Goal: Task Accomplishment & Management: Manage account settings

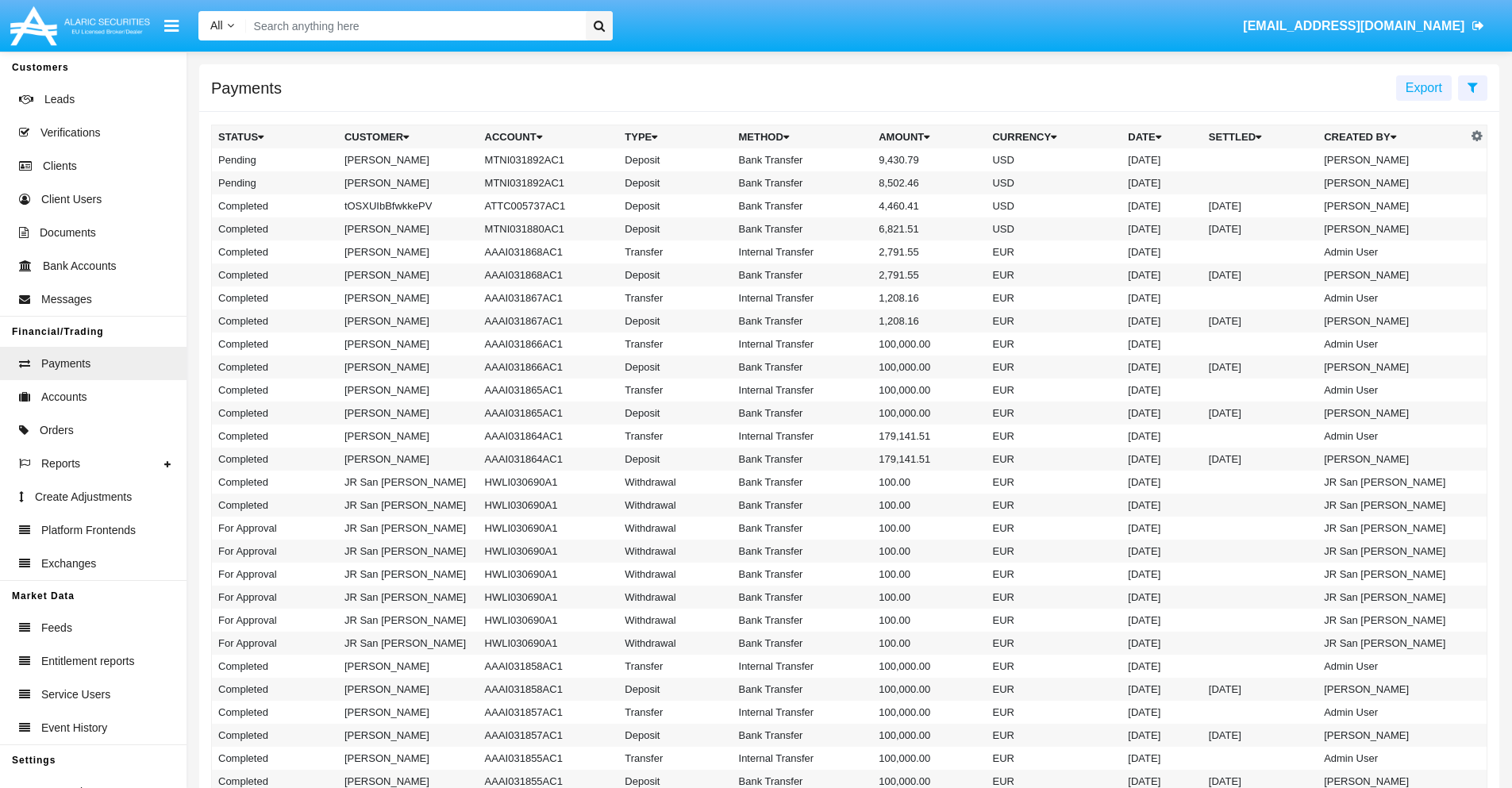
click at [1472, 87] on icon at bounding box center [1473, 87] width 11 height 12
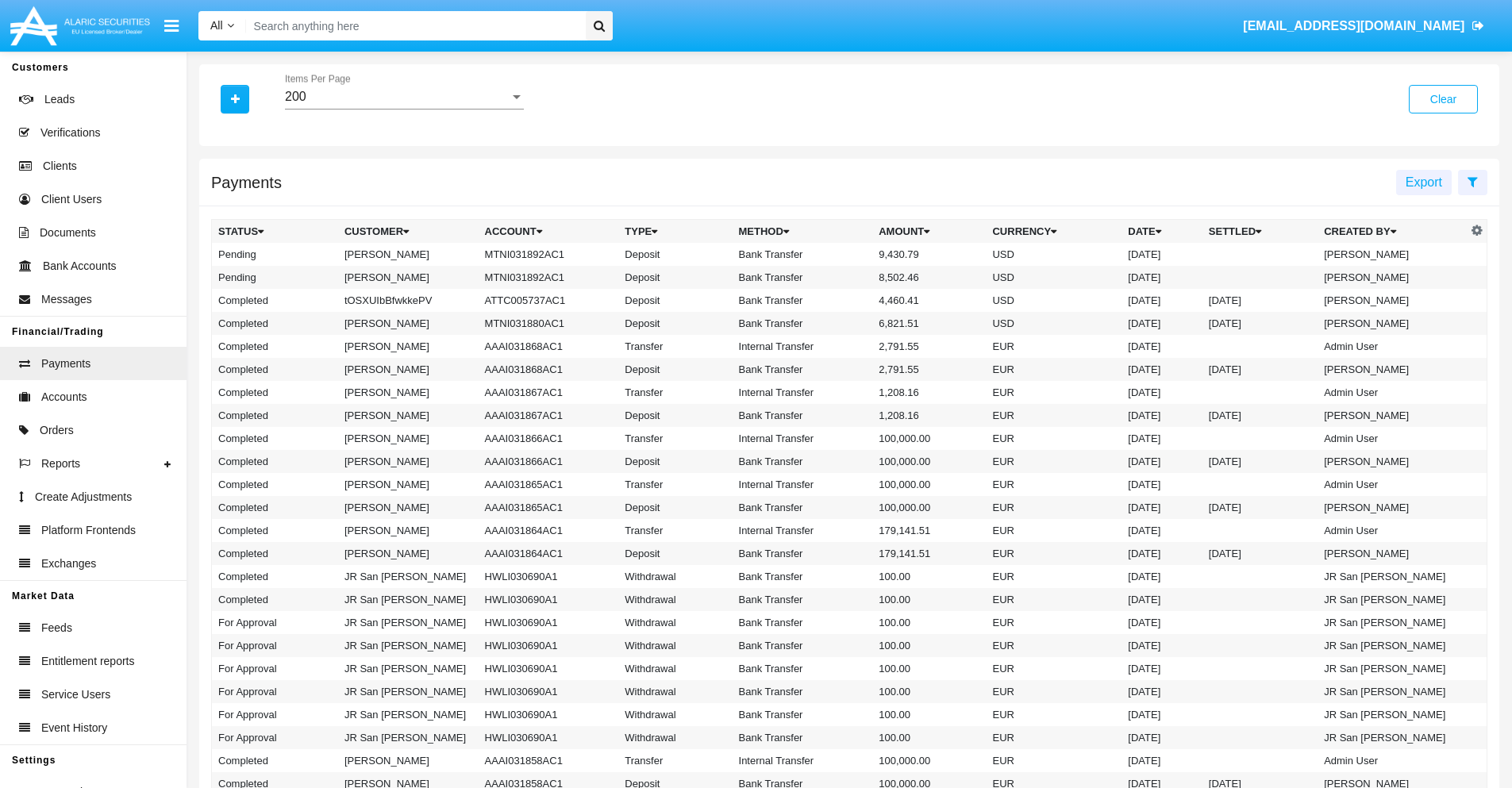
click at [404, 97] on div "200" at bounding box center [397, 97] width 224 height 14
click at [404, 109] on span "10" at bounding box center [404, 109] width 239 height 38
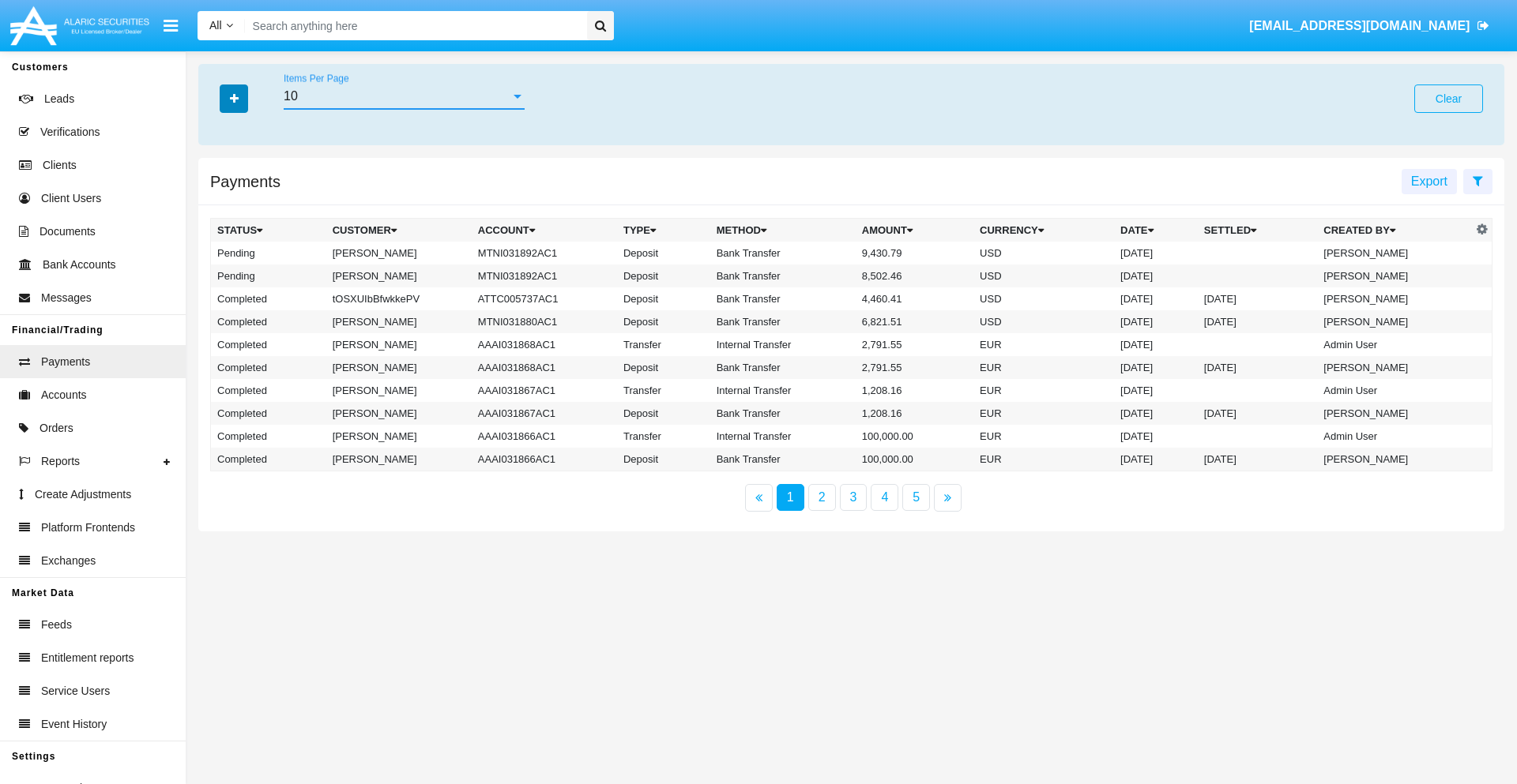
click at [234, 98] on icon "button" at bounding box center [235, 98] width 9 height 11
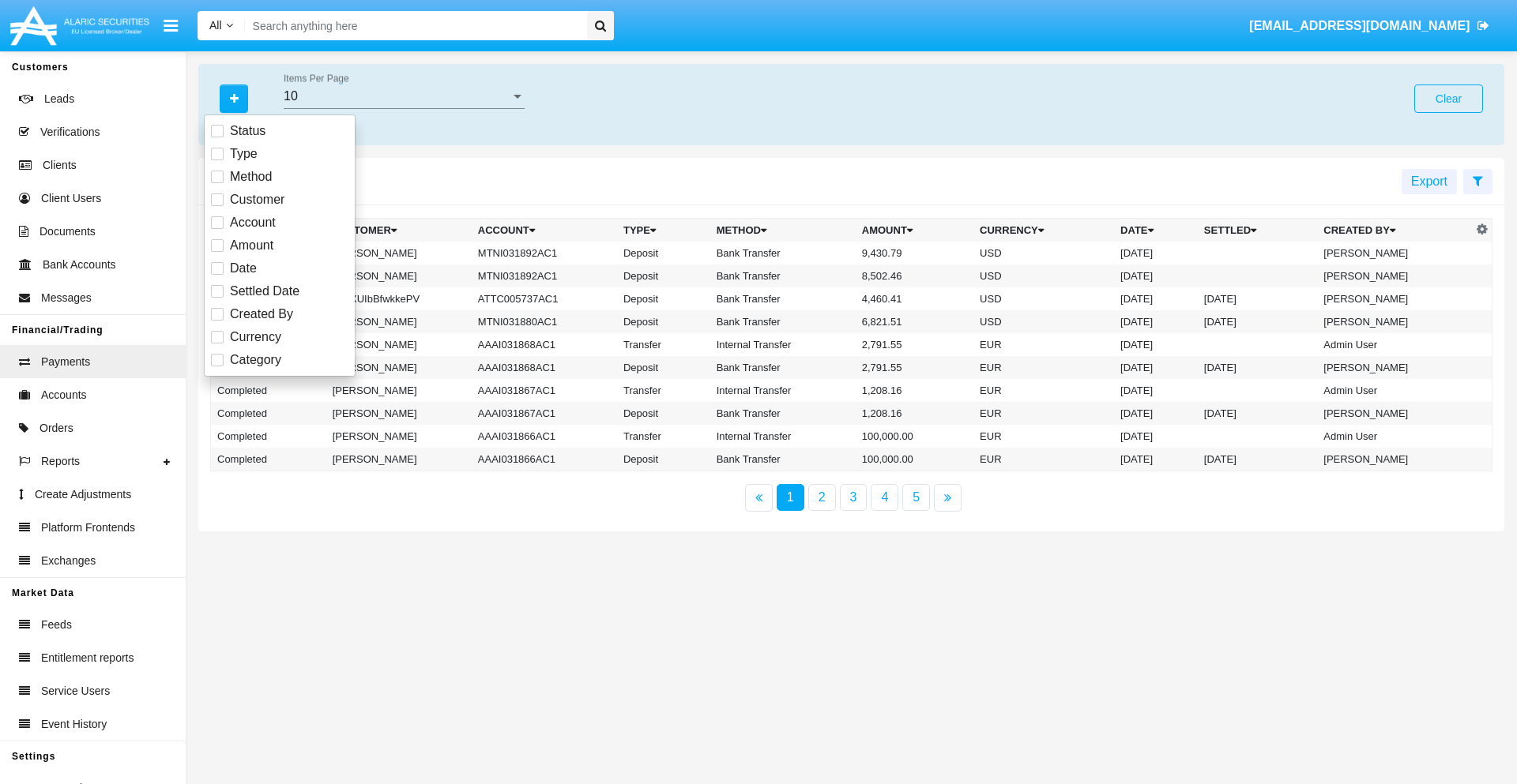
click at [247, 131] on span "Status" at bounding box center [248, 131] width 35 height 19
click at [217, 137] on input "Status" at bounding box center [216, 137] width 1 height 1
checkbox input "true"
click at [234, 98] on icon "button" at bounding box center [235, 98] width 9 height 11
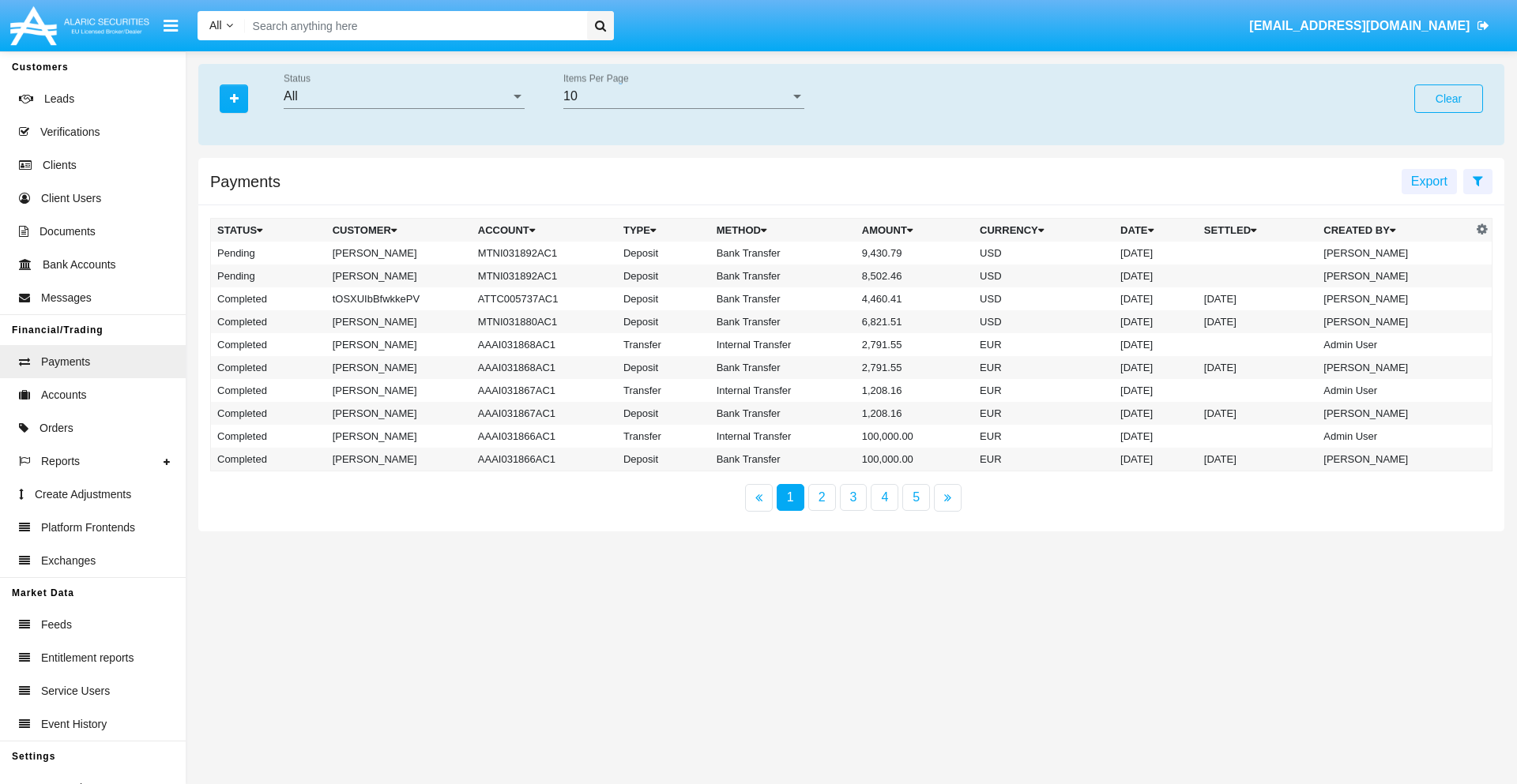
click at [403, 97] on div "All" at bounding box center [397, 97] width 227 height 14
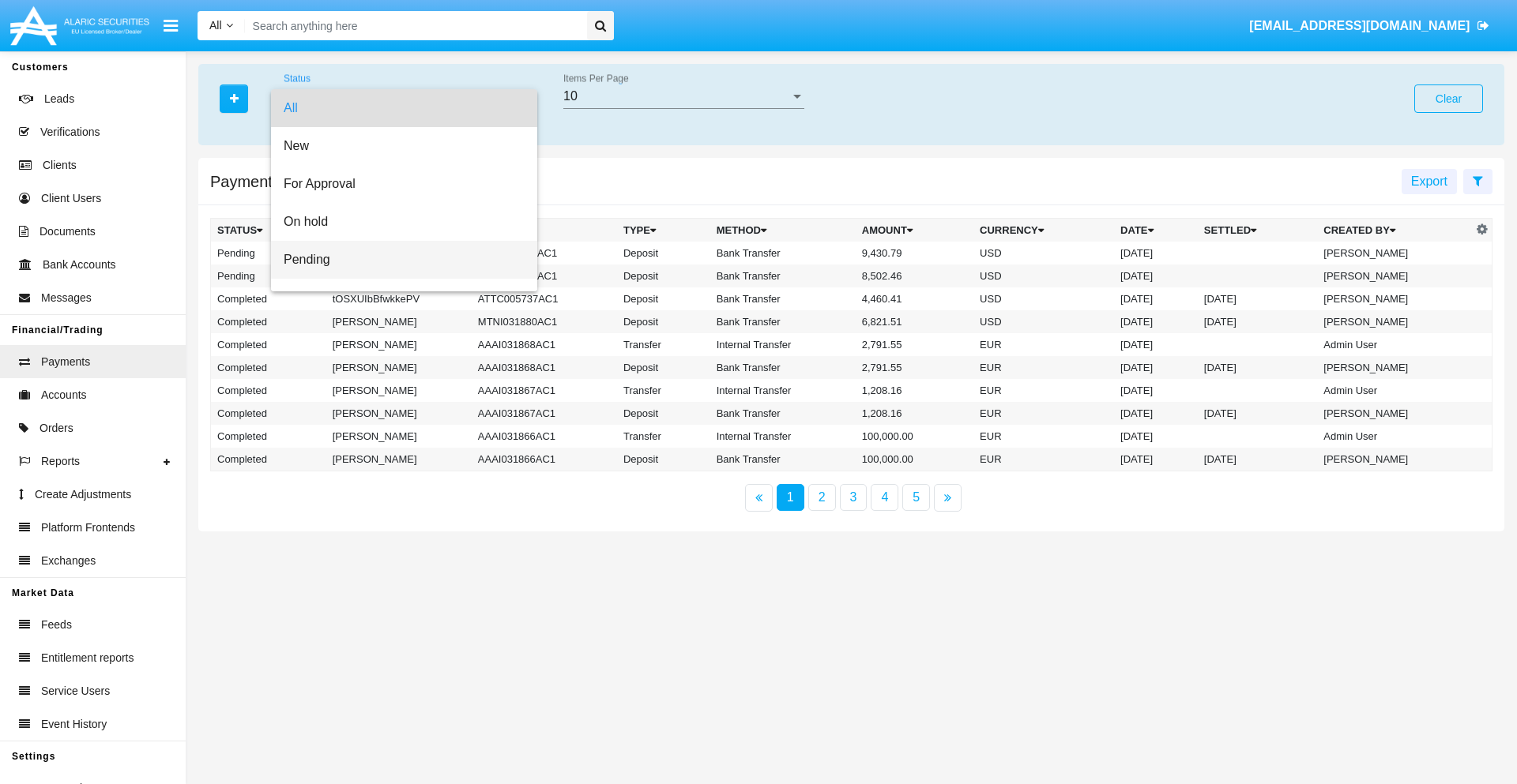
click at [397, 260] on span "Pending" at bounding box center [404, 259] width 241 height 38
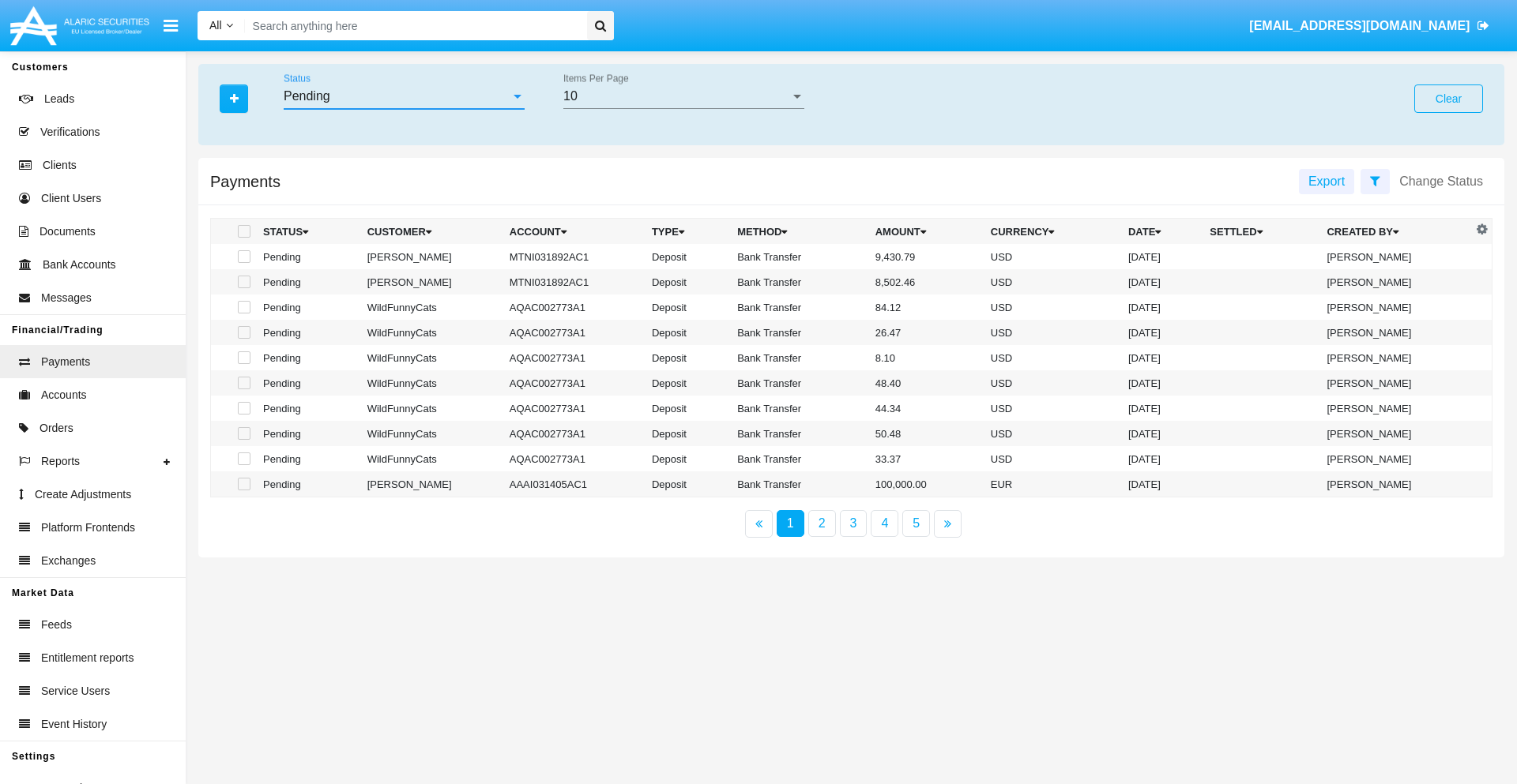
click at [243, 257] on span at bounding box center [244, 257] width 12 height 12
click at [243, 263] on input "checkbox" at bounding box center [243, 263] width 1 height 1
checkbox input "true"
click at [243, 282] on span at bounding box center [244, 282] width 12 height 12
click at [243, 288] on input "checkbox" at bounding box center [243, 288] width 1 height 1
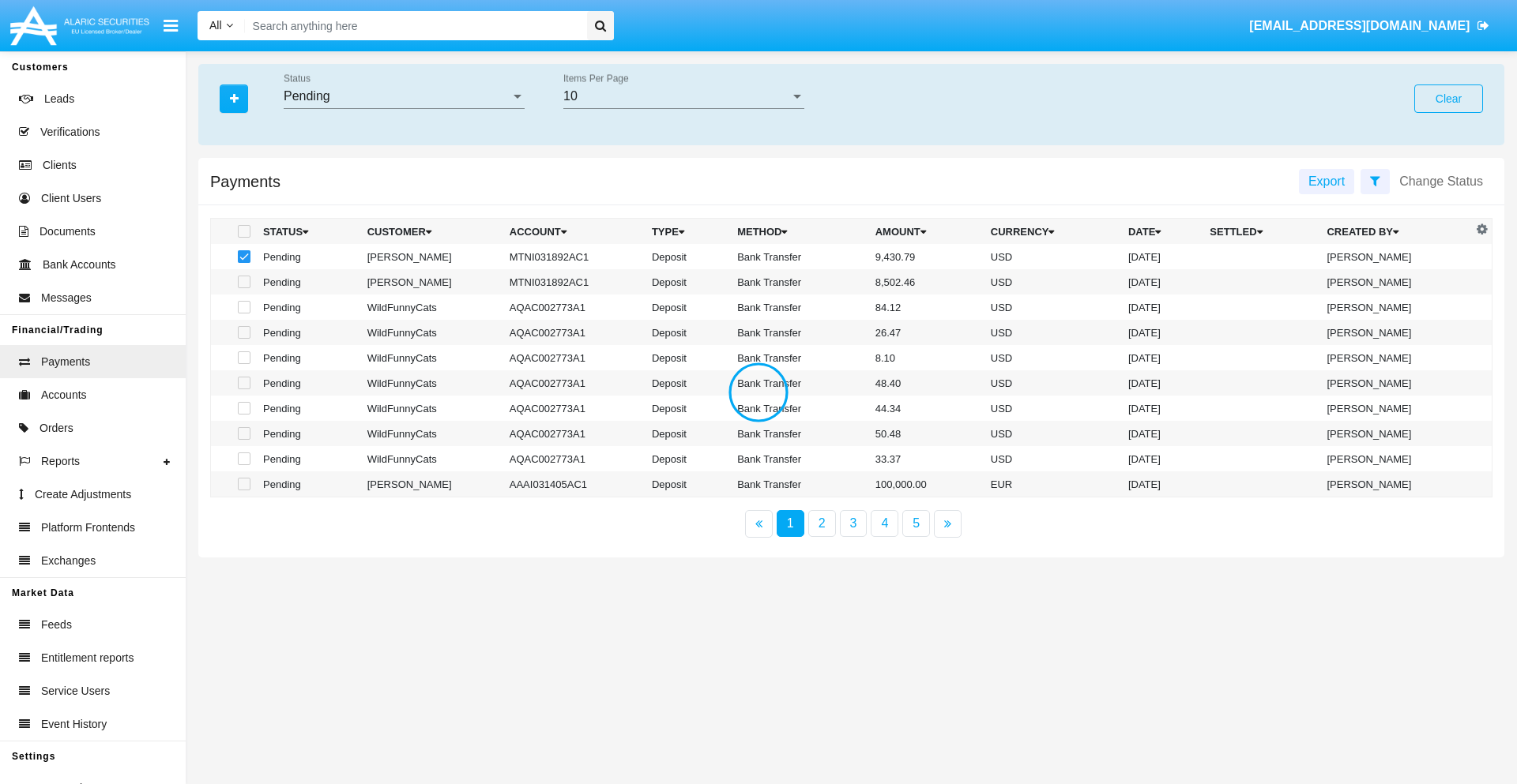
checkbox input "true"
click at [1441, 181] on button "Change Status" at bounding box center [1441, 181] width 103 height 25
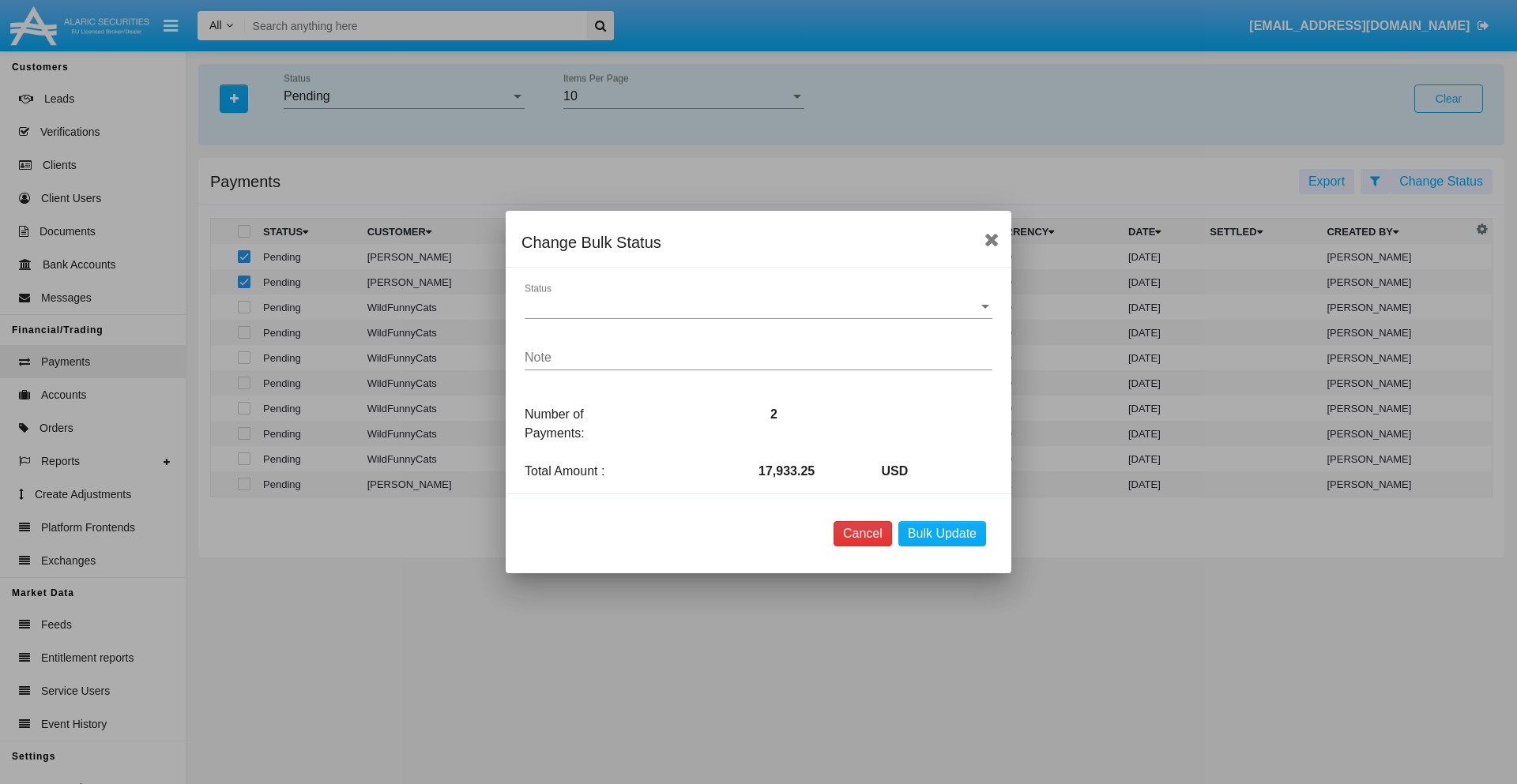
click at [862, 534] on button "Cancel" at bounding box center [862, 534] width 59 height 25
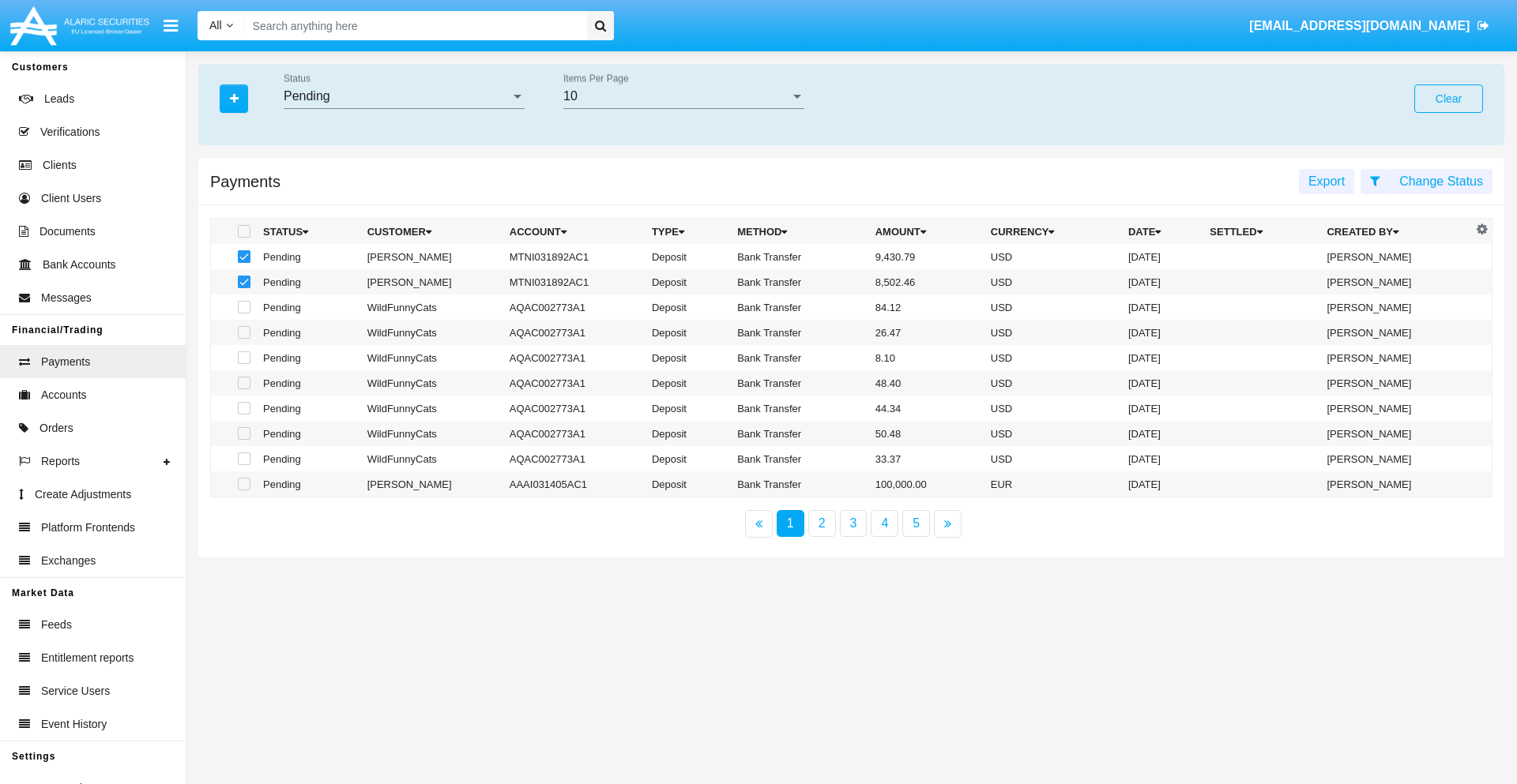
click at [1441, 181] on button "Change Status" at bounding box center [1441, 181] width 103 height 25
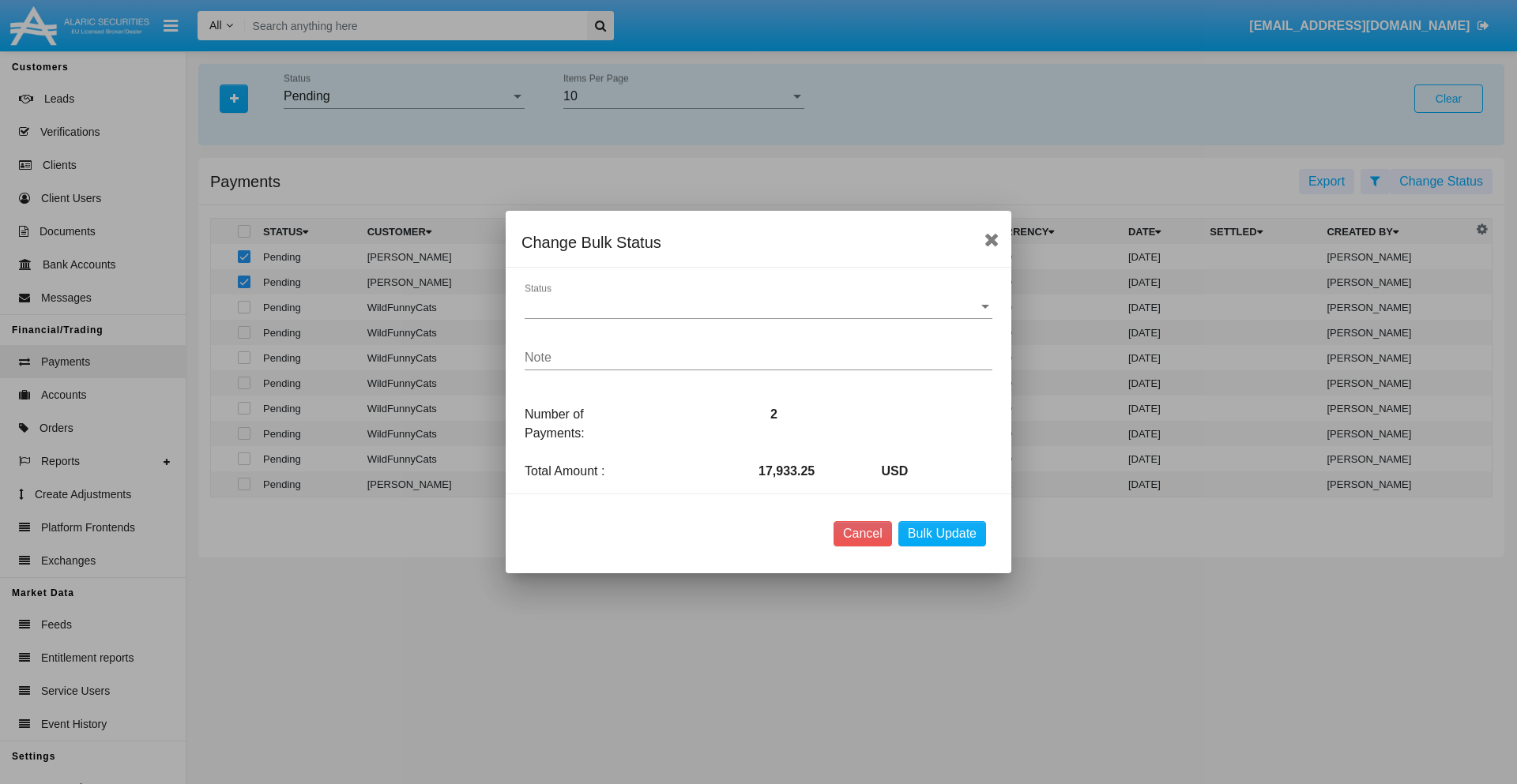
click at [758, 307] on span "Status" at bounding box center [751, 307] width 454 height 14
click at [758, 318] on span "Processed" at bounding box center [758, 318] width 468 height 38
type textarea "Some test note"
click at [941, 534] on button "Bulk Update" at bounding box center [942, 534] width 88 height 25
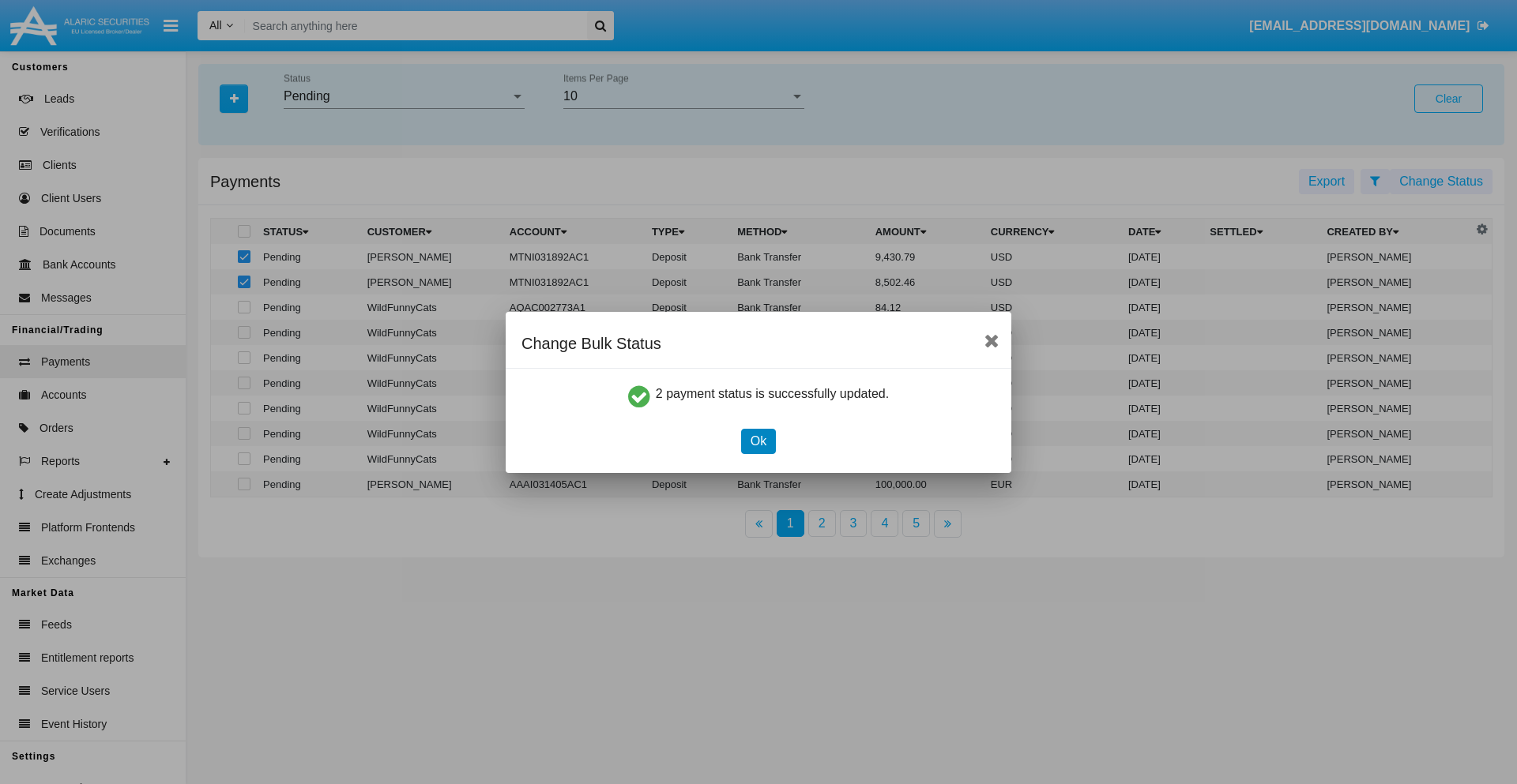
click at [758, 441] on button "Ok" at bounding box center [758, 441] width 35 height 25
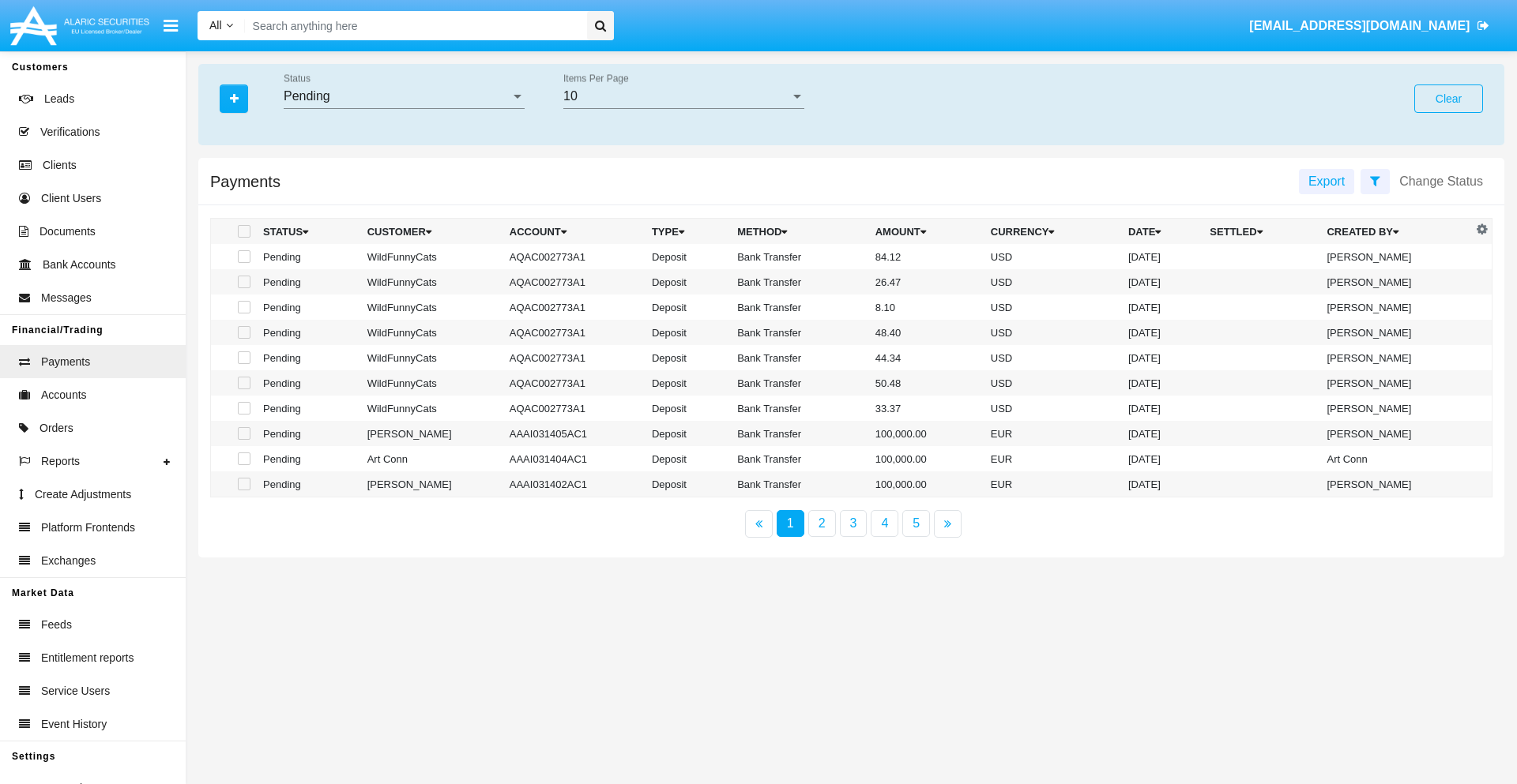
click at [403, 97] on div "Pending" at bounding box center [397, 97] width 227 height 14
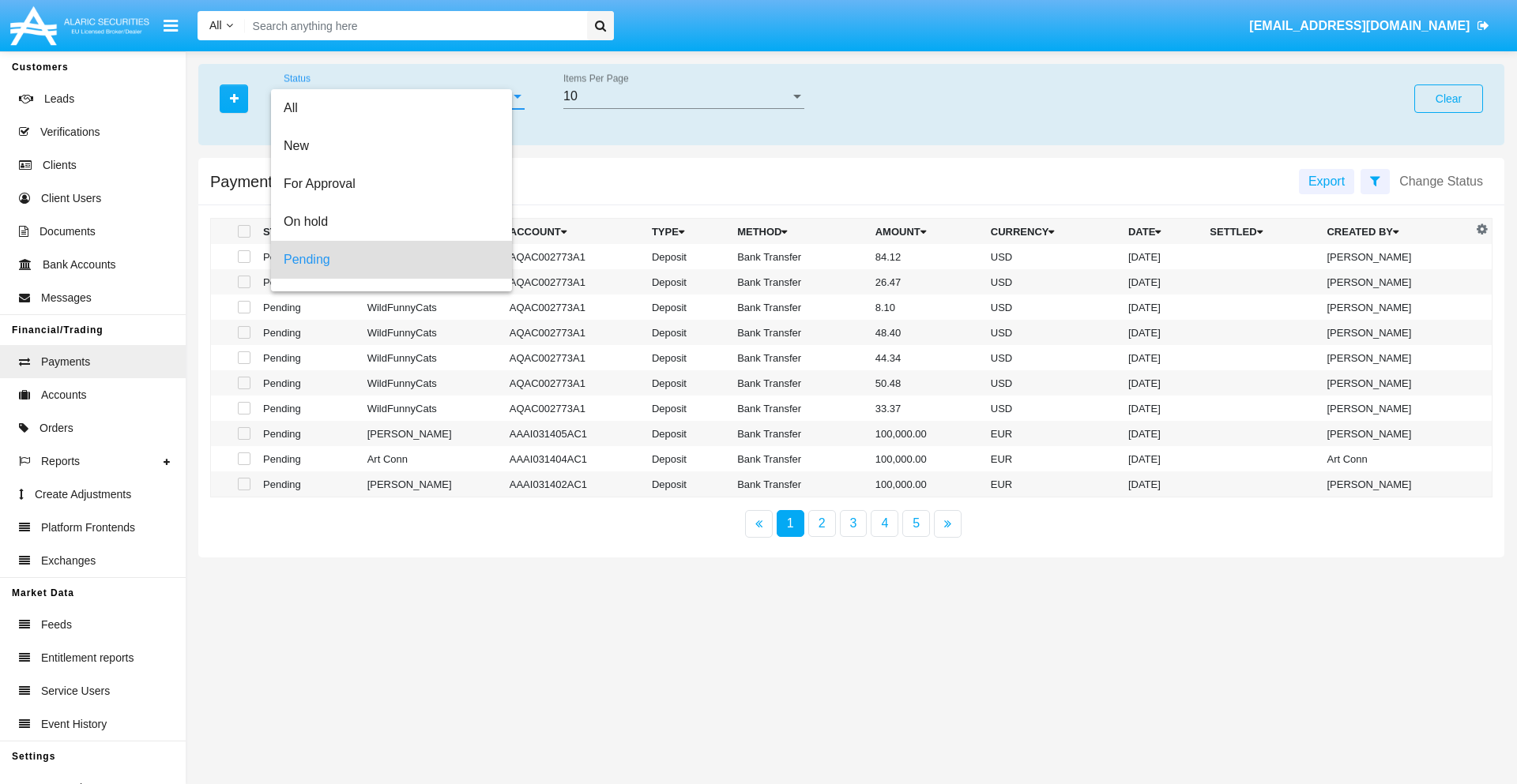
scroll to position [69, 0]
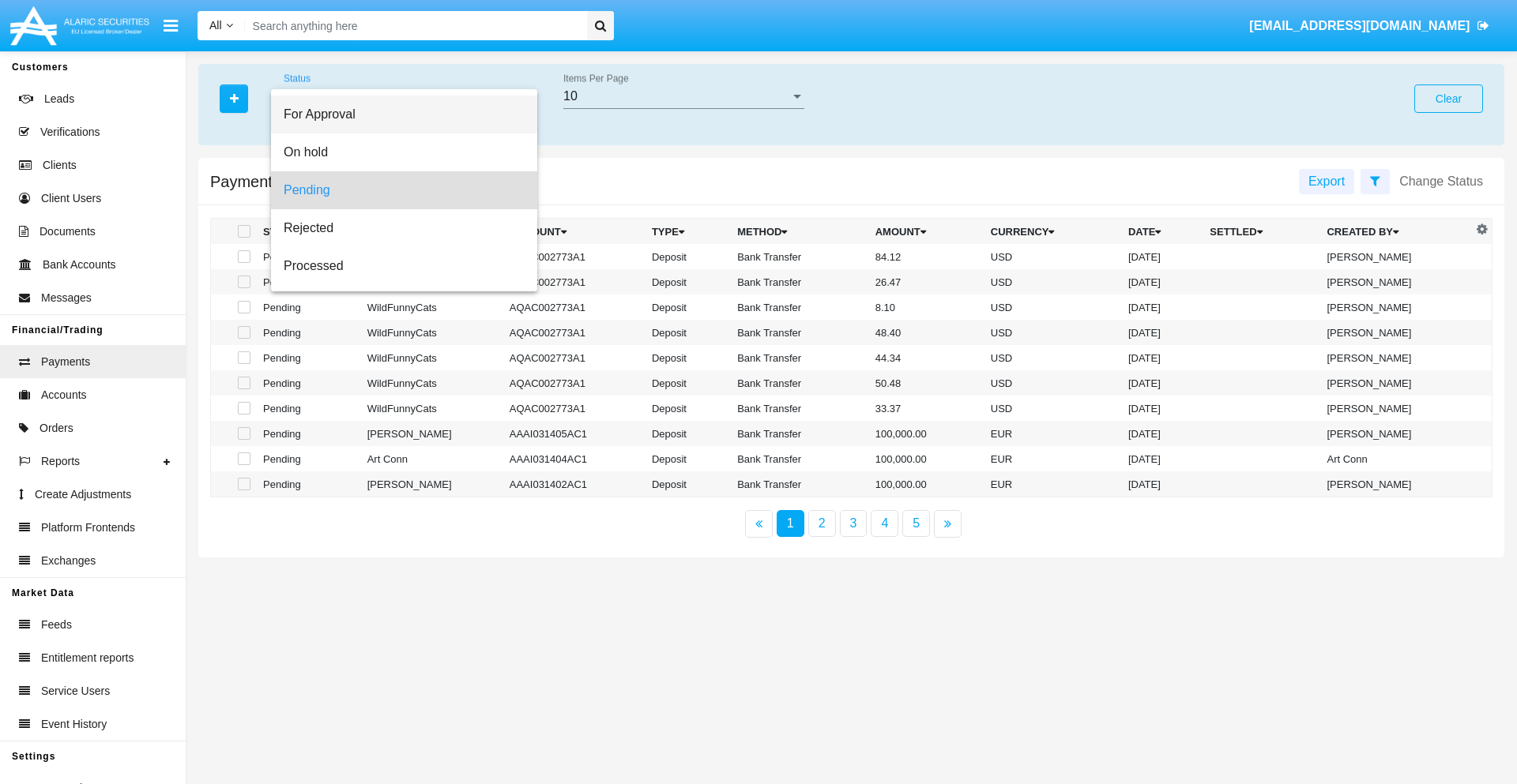
click at [397, 114] on span "For Approval" at bounding box center [404, 114] width 241 height 38
